Goal: Complete application form

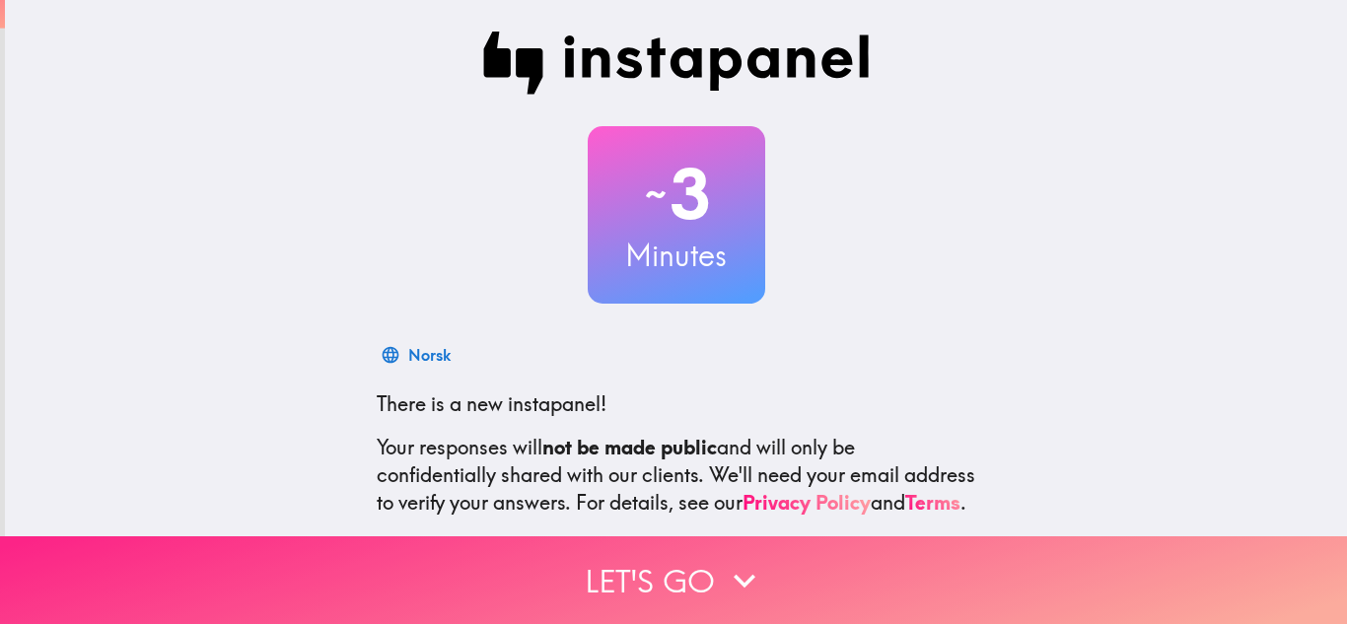
click at [699, 556] on button "Let's go" at bounding box center [673, 581] width 1347 height 88
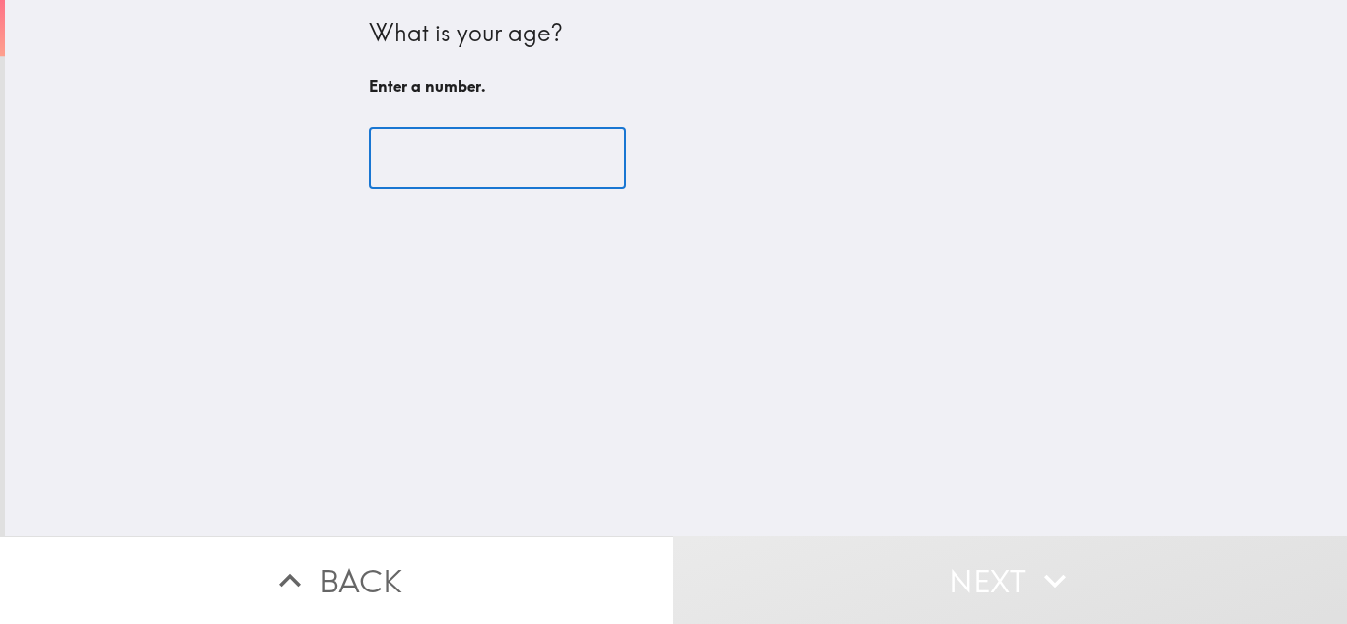
click at [410, 137] on input "number" at bounding box center [497, 158] width 257 height 61
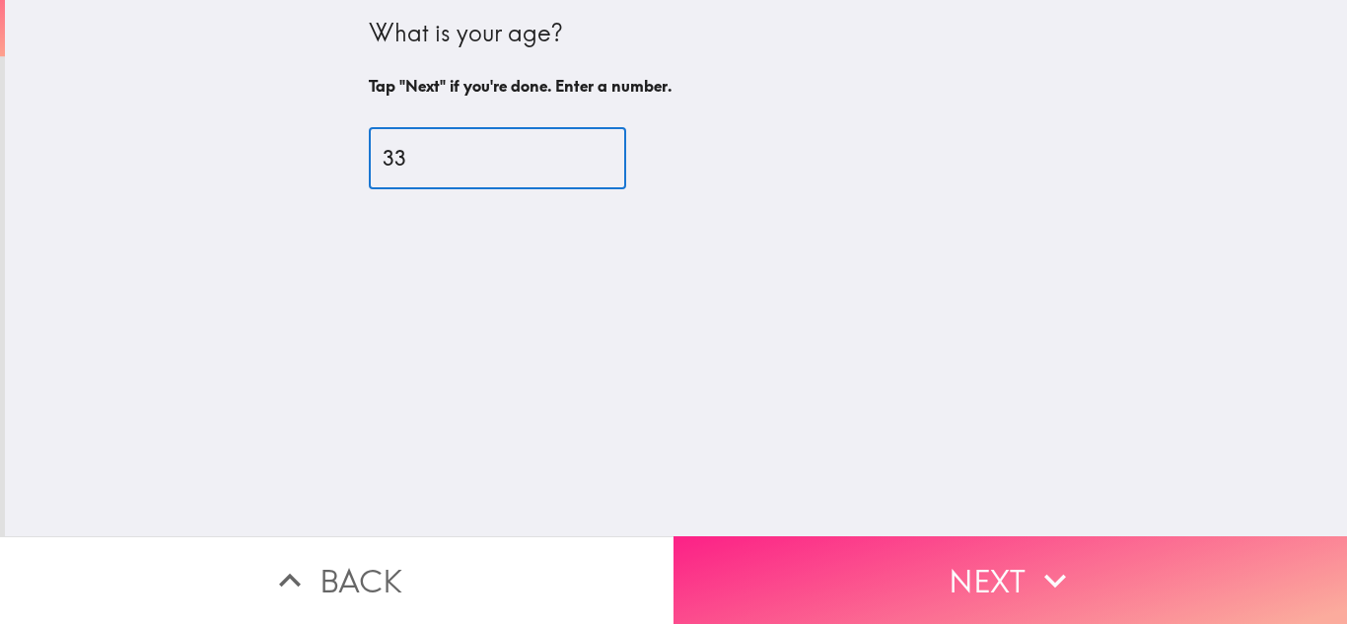
type input "33"
click at [958, 543] on button "Next" at bounding box center [1011, 581] width 674 height 88
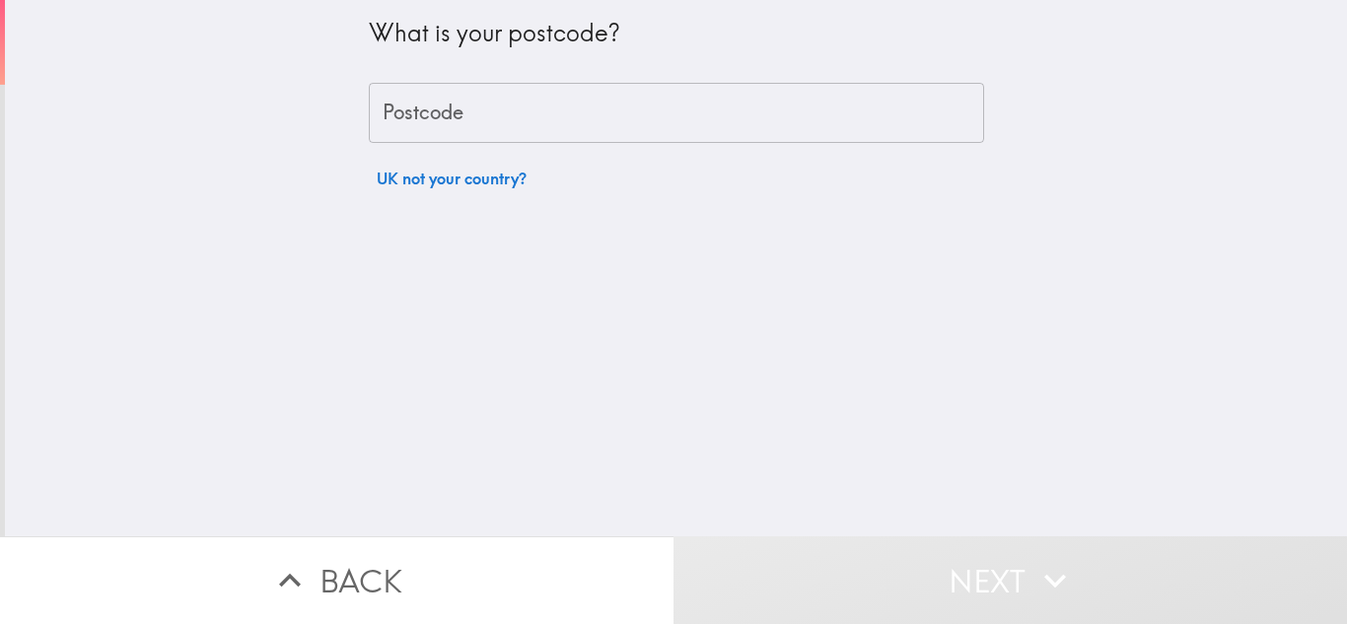
click at [400, 106] on div "Postcode Postcode" at bounding box center [676, 113] width 615 height 61
click at [401, 149] on div "What is your postcode? Postcode Postcode UK not your country?" at bounding box center [676, 99] width 615 height 198
click at [427, 186] on button "UK not your country?" at bounding box center [452, 178] width 166 height 39
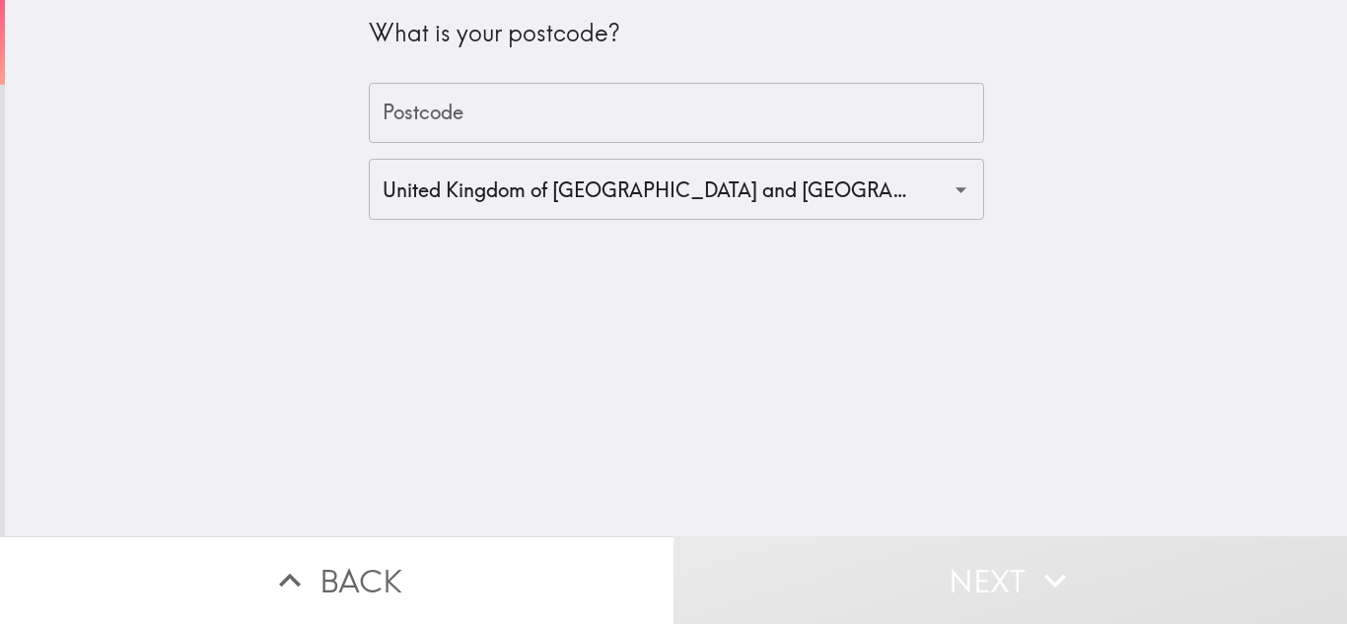
click at [475, 100] on input "Postcode" at bounding box center [676, 113] width 615 height 61
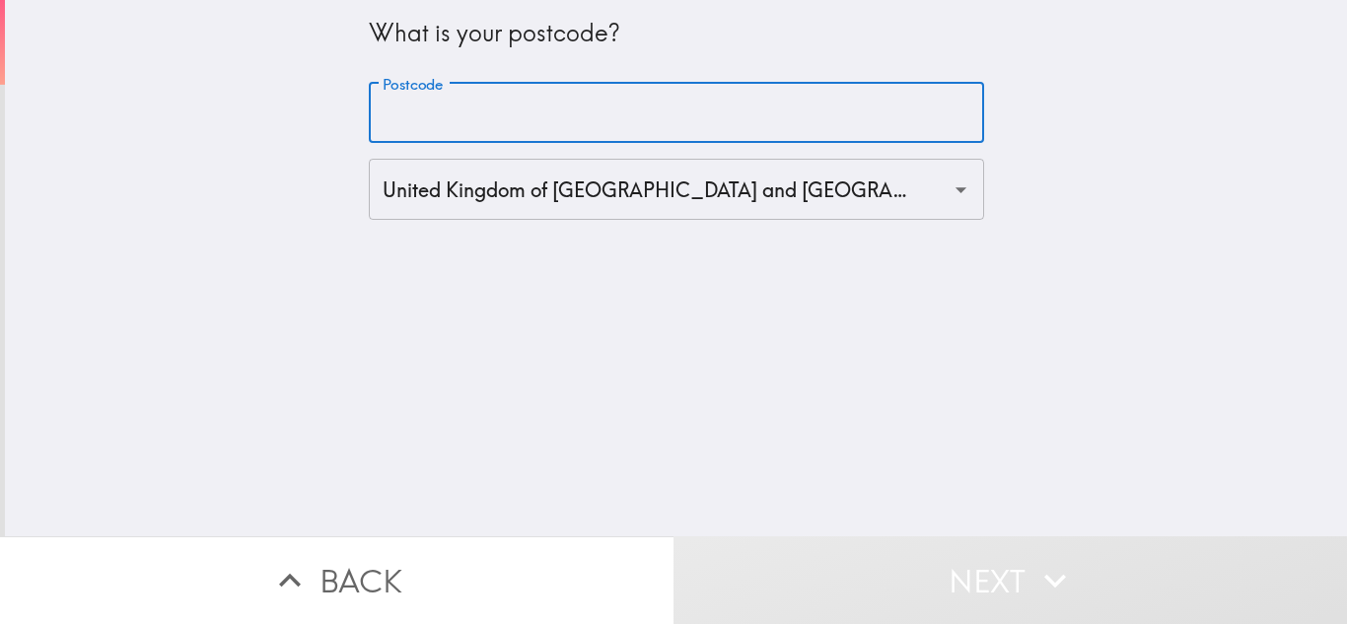
type input "SK5 8EN"
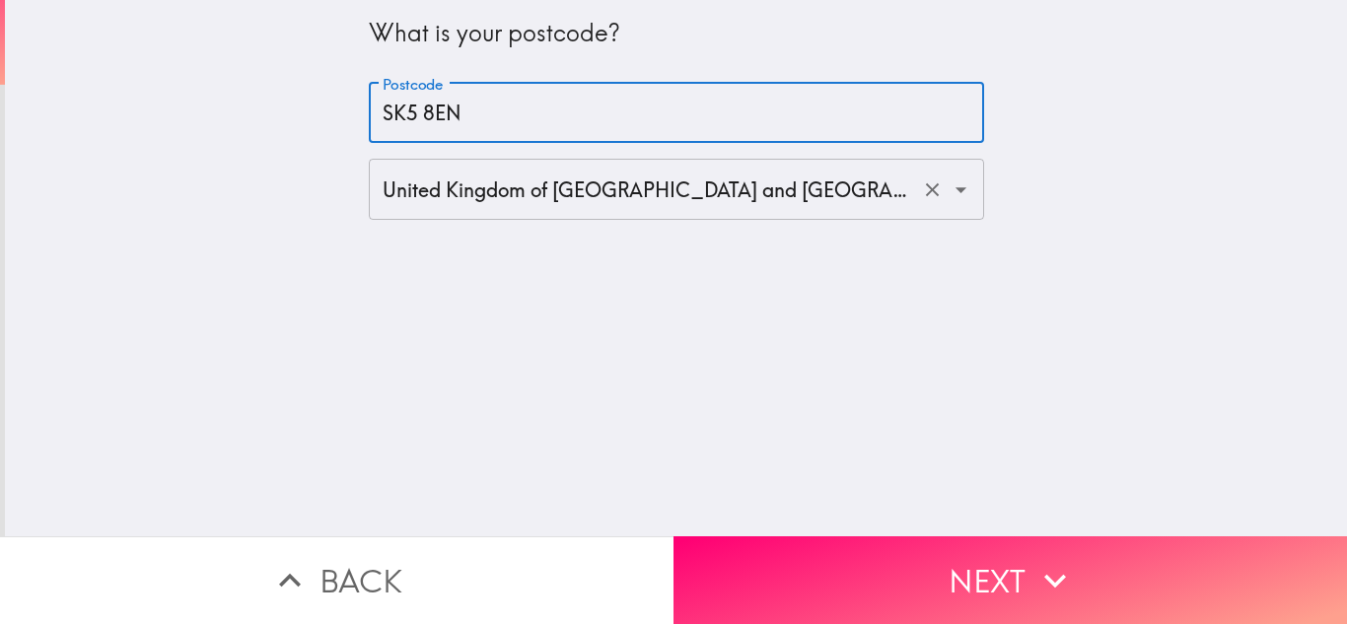
click at [505, 212] on div "United Kingdom of [GEOGRAPHIC_DATA] and [GEOGRAPHIC_DATA] ([GEOGRAPHIC_DATA]) ​" at bounding box center [676, 189] width 615 height 61
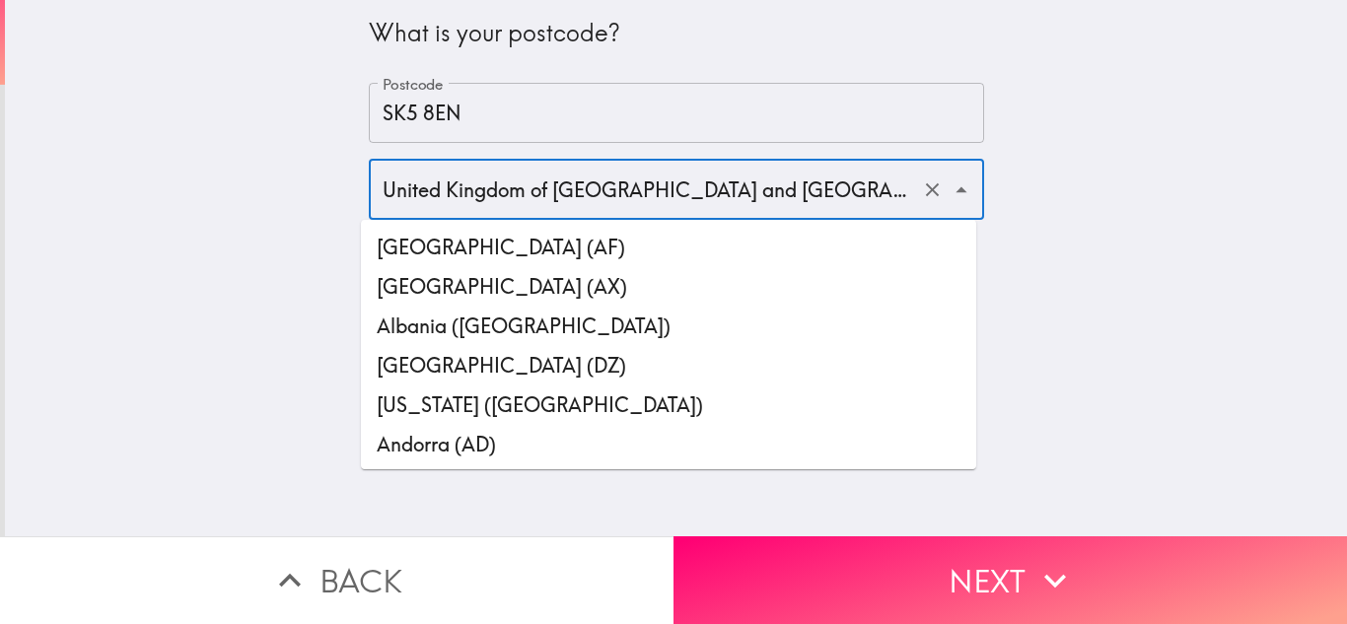
scroll to position [9147, 0]
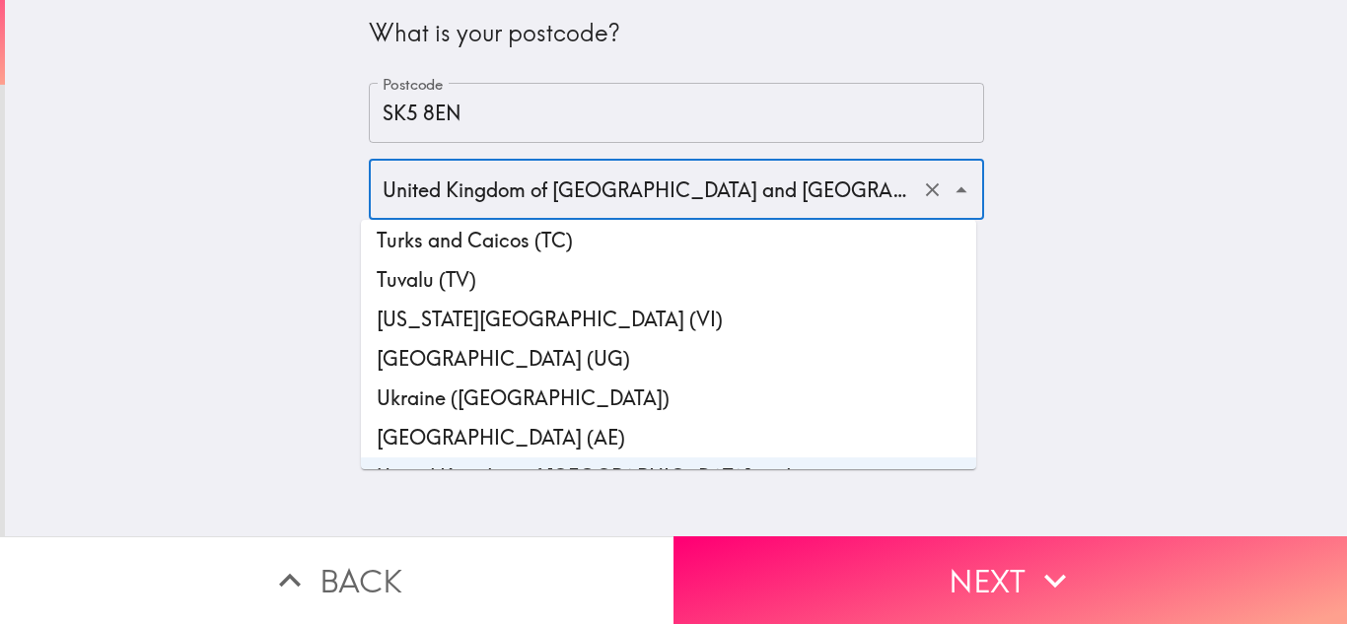
click at [717, 200] on input "United Kingdom of [GEOGRAPHIC_DATA] and [GEOGRAPHIC_DATA] ([GEOGRAPHIC_DATA])" at bounding box center [649, 189] width 542 height 43
click at [948, 193] on icon "Close" at bounding box center [961, 190] width 27 height 27
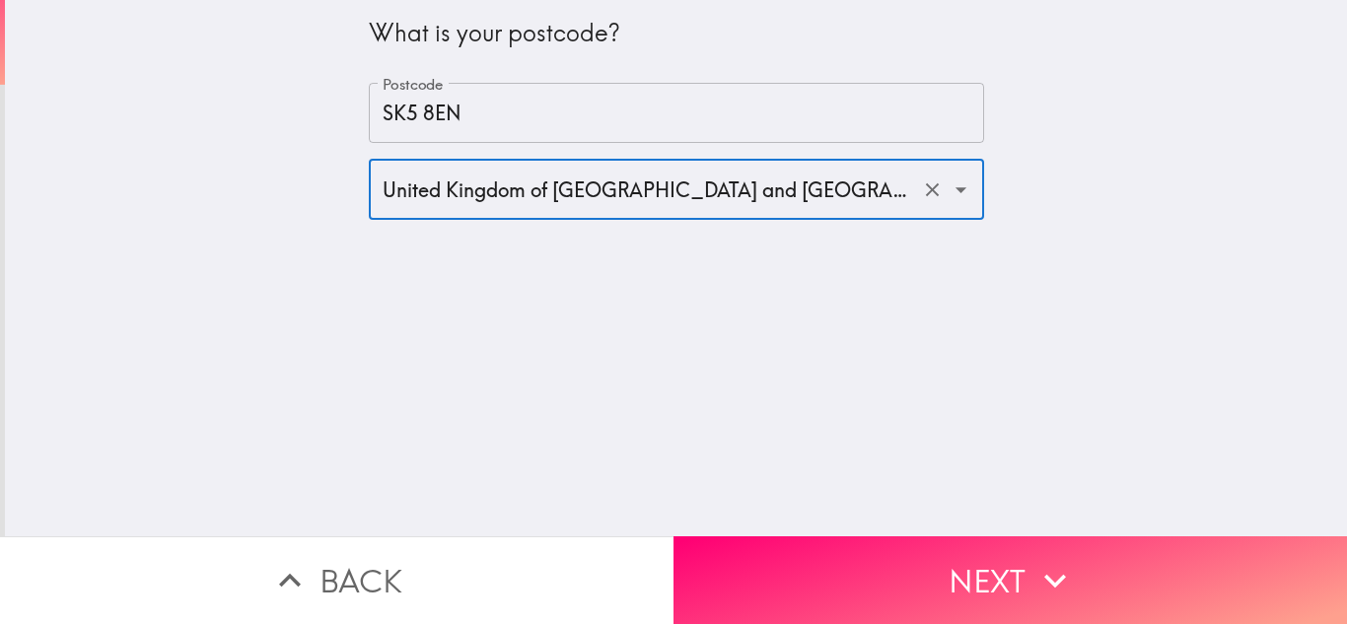
click at [948, 193] on icon "Open" at bounding box center [961, 190] width 27 height 27
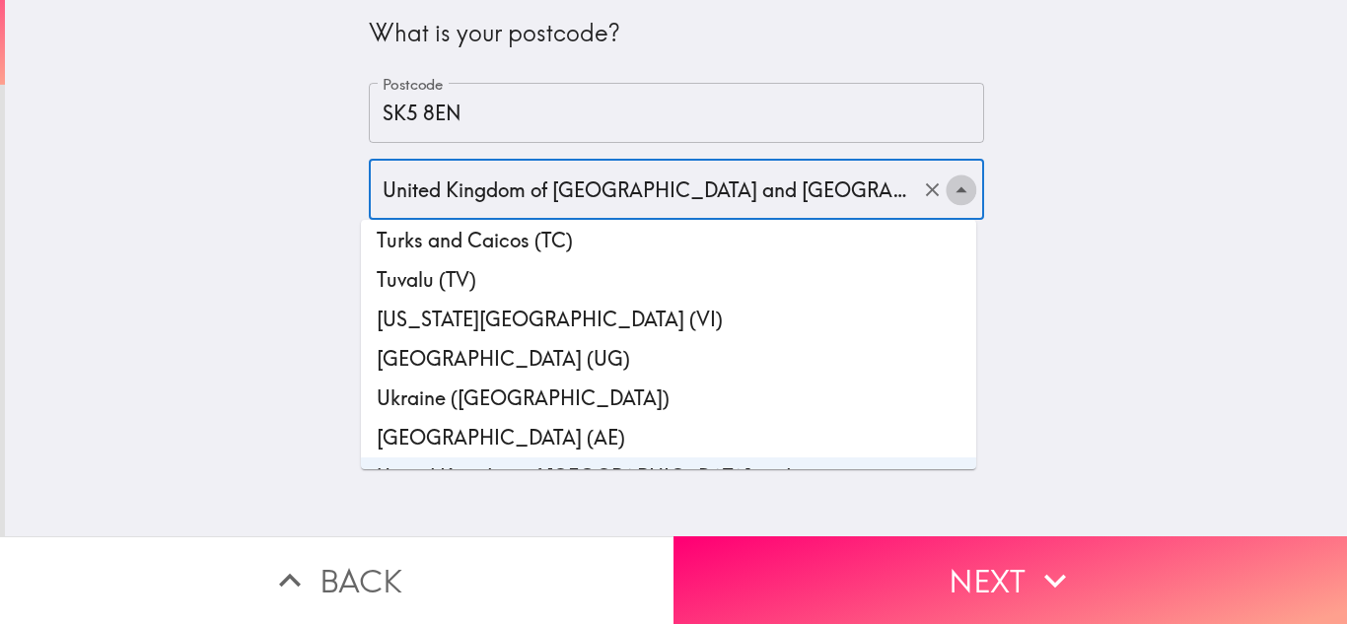
click at [956, 191] on icon "Close" at bounding box center [961, 189] width 11 height 6
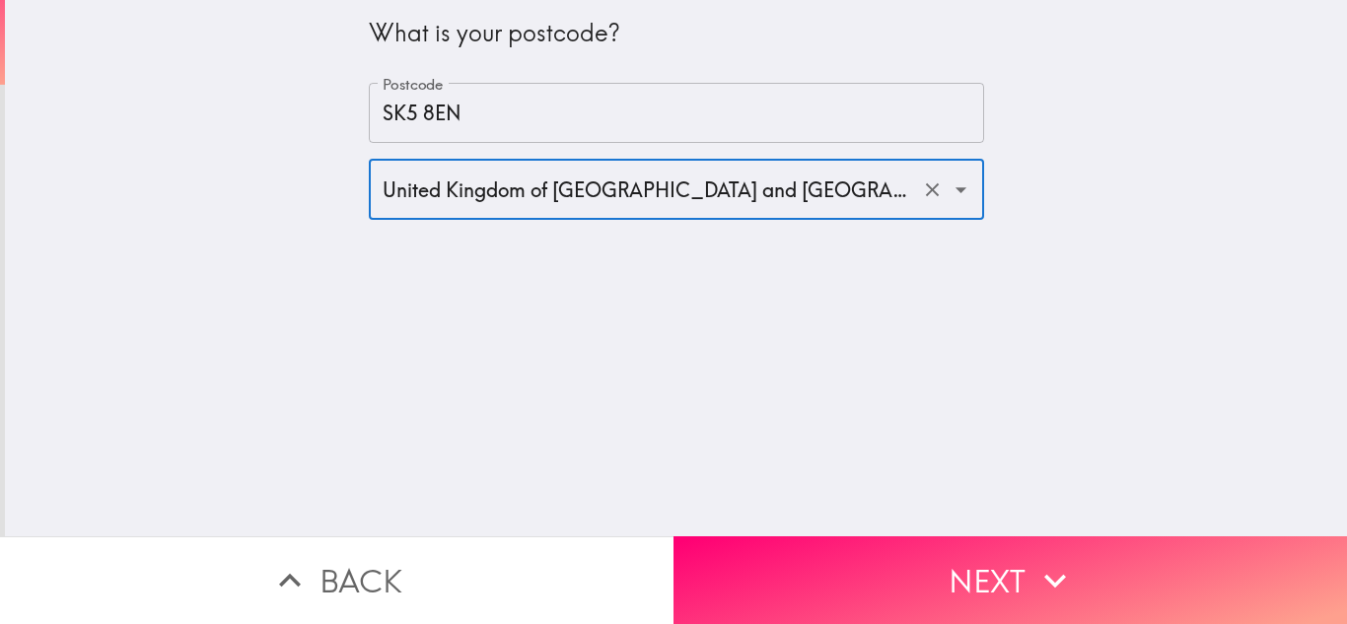
click at [921, 186] on icon "Clear" at bounding box center [932, 190] width 23 height 23
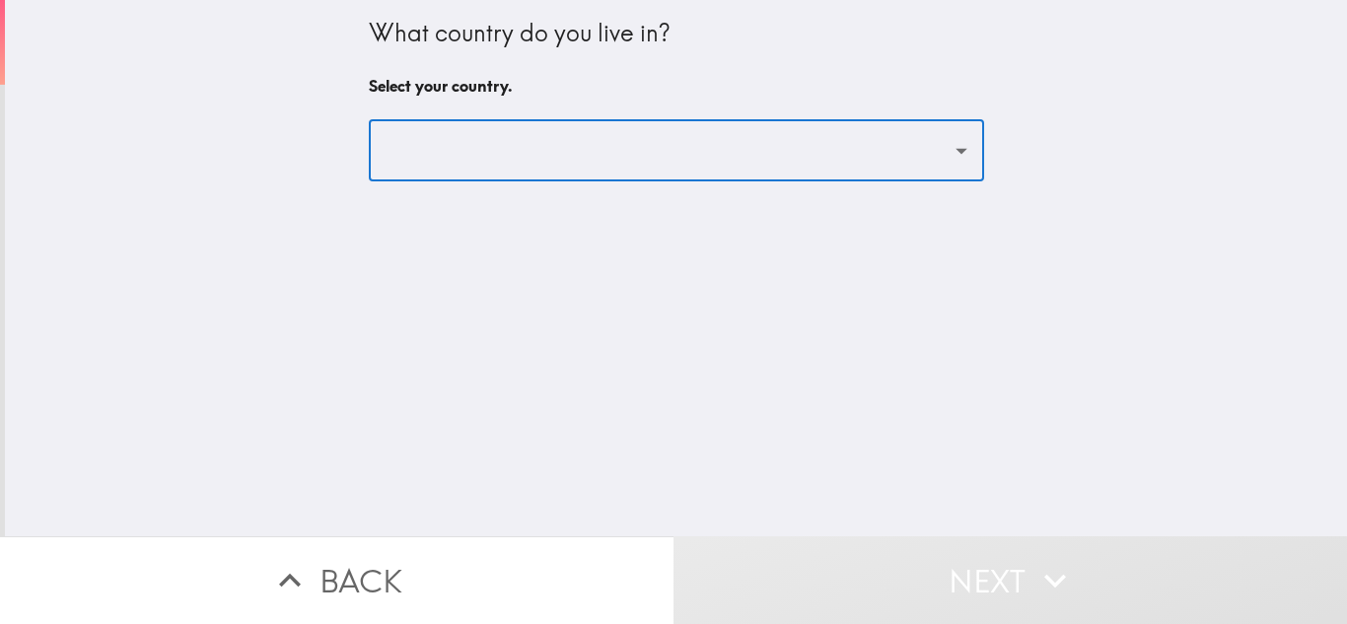
click at [748, 105] on div "What country do you live in? Select your country. ​" at bounding box center [676, 90] width 615 height 181
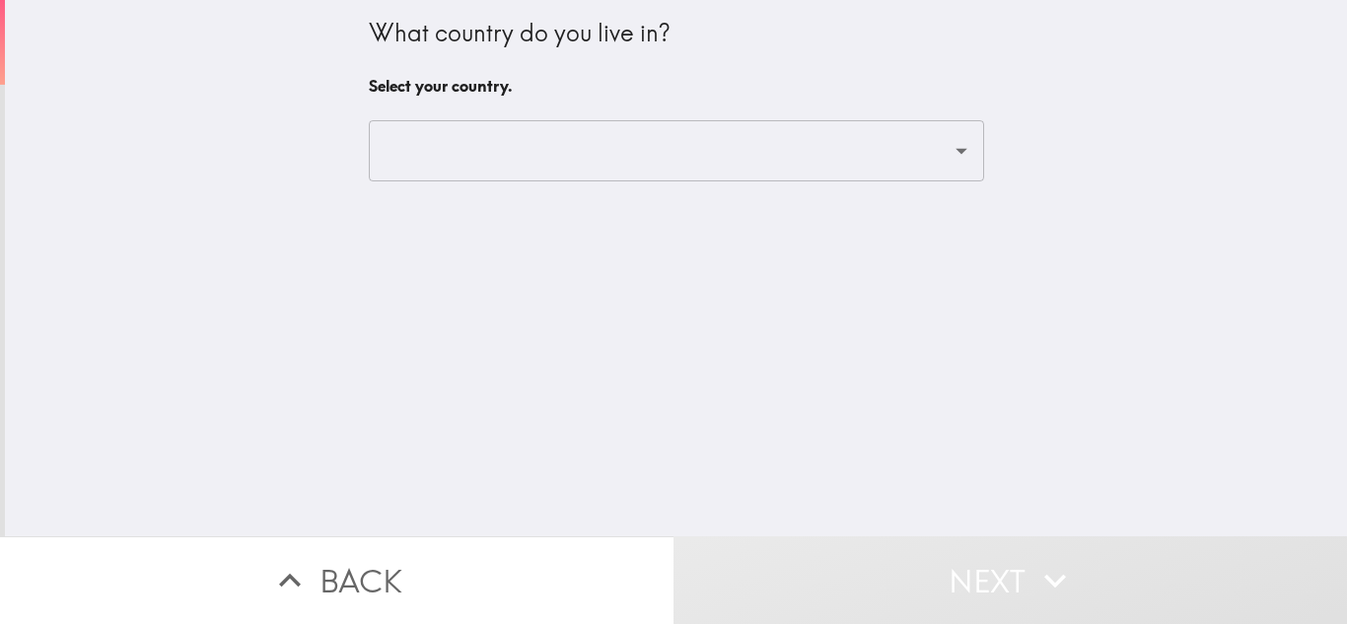
click at [985, 185] on div "What country do you live in? Select your country. ​" at bounding box center [676, 268] width 1342 height 537
click at [985, 326] on div "What country do you live in? Select your country. ​" at bounding box center [676, 268] width 1342 height 537
click at [948, 154] on icon "Open" at bounding box center [961, 150] width 27 height 27
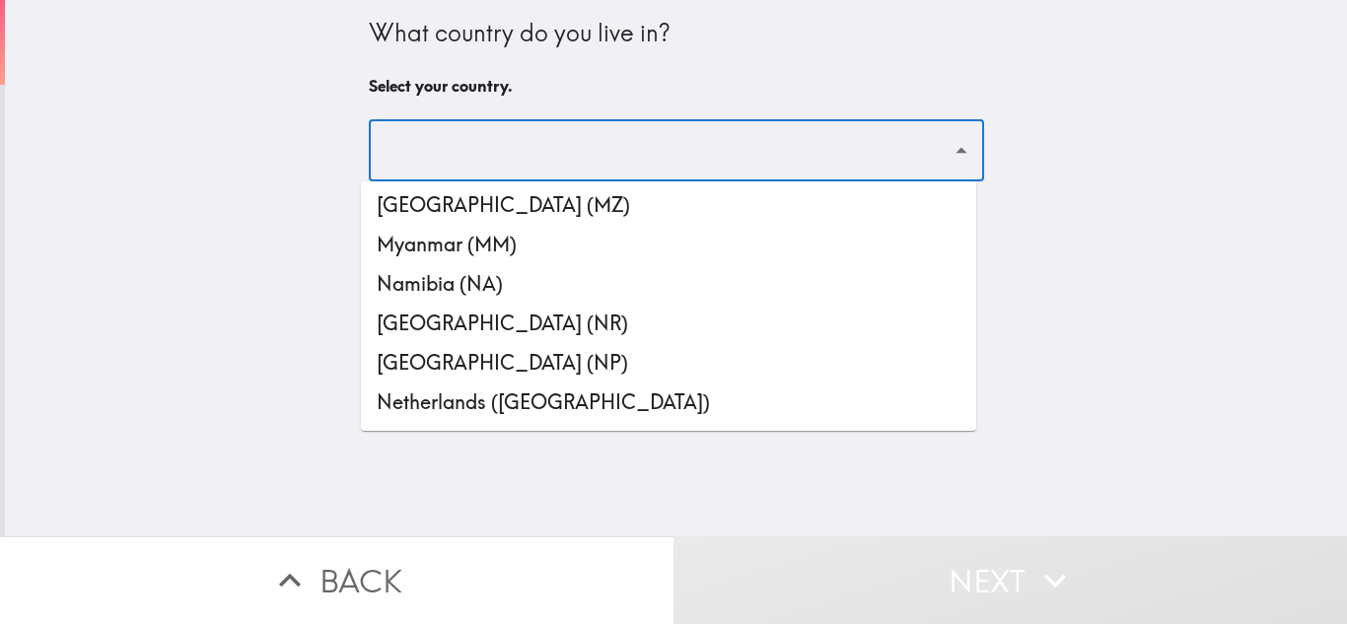
scroll to position [6342, 0]
